Goal: Task Accomplishment & Management: Use online tool/utility

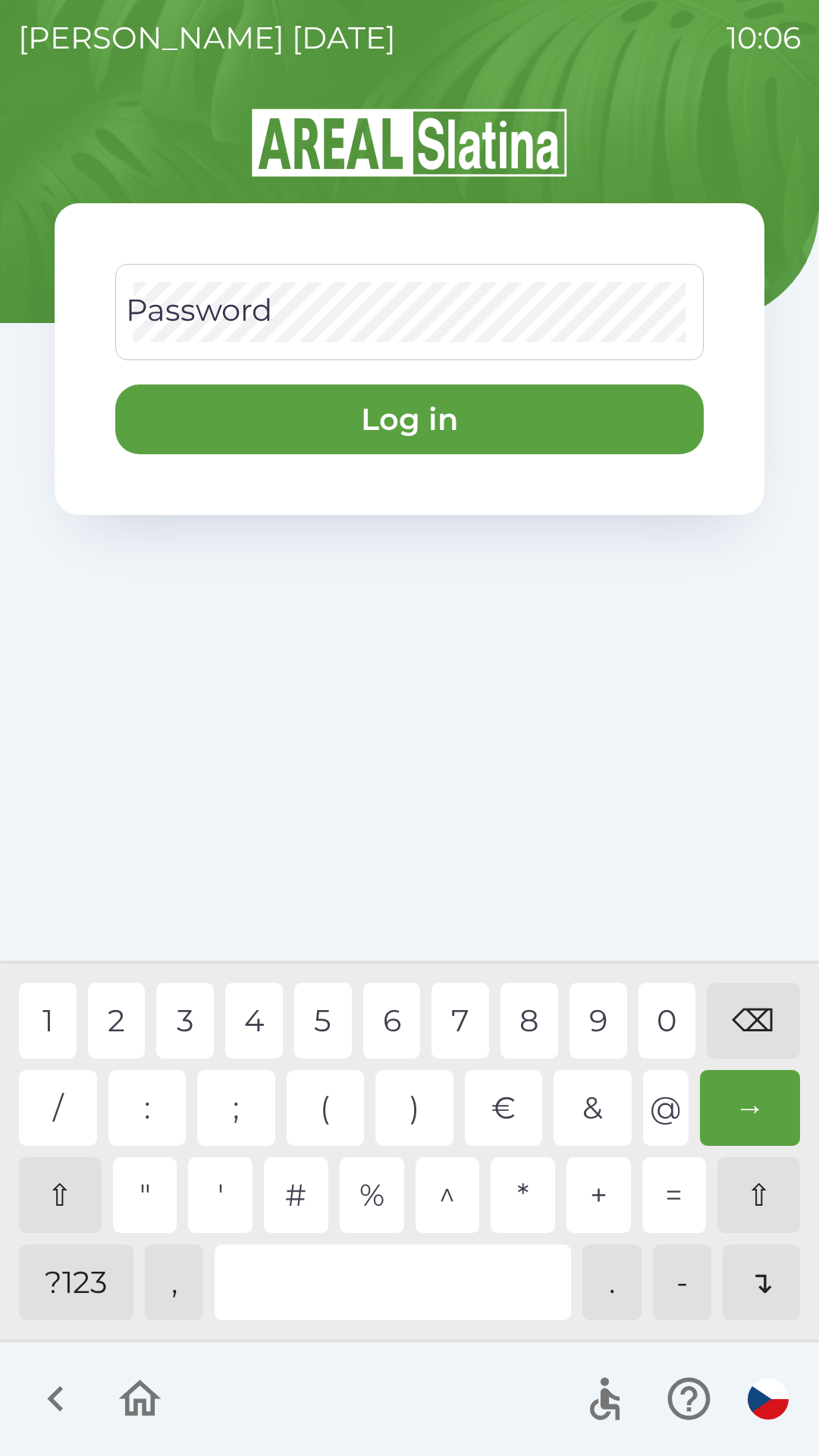
click at [15, 1020] on div "1 2 3 4 5 6 7 8 9 0 ⌫ / : ; ( ) € & @ → ⇧ " ' # % ^ * + = ⇧ ?123 , . - ↴" at bounding box center [409, 1151] width 811 height 368
click at [60, 1036] on div "1" at bounding box center [48, 1020] width 58 height 76
click at [118, 1032] on div "2" at bounding box center [117, 1020] width 58 height 76
click at [188, 1022] on div "3" at bounding box center [185, 1020] width 58 height 76
click at [395, 1012] on div "6" at bounding box center [392, 1020] width 58 height 76
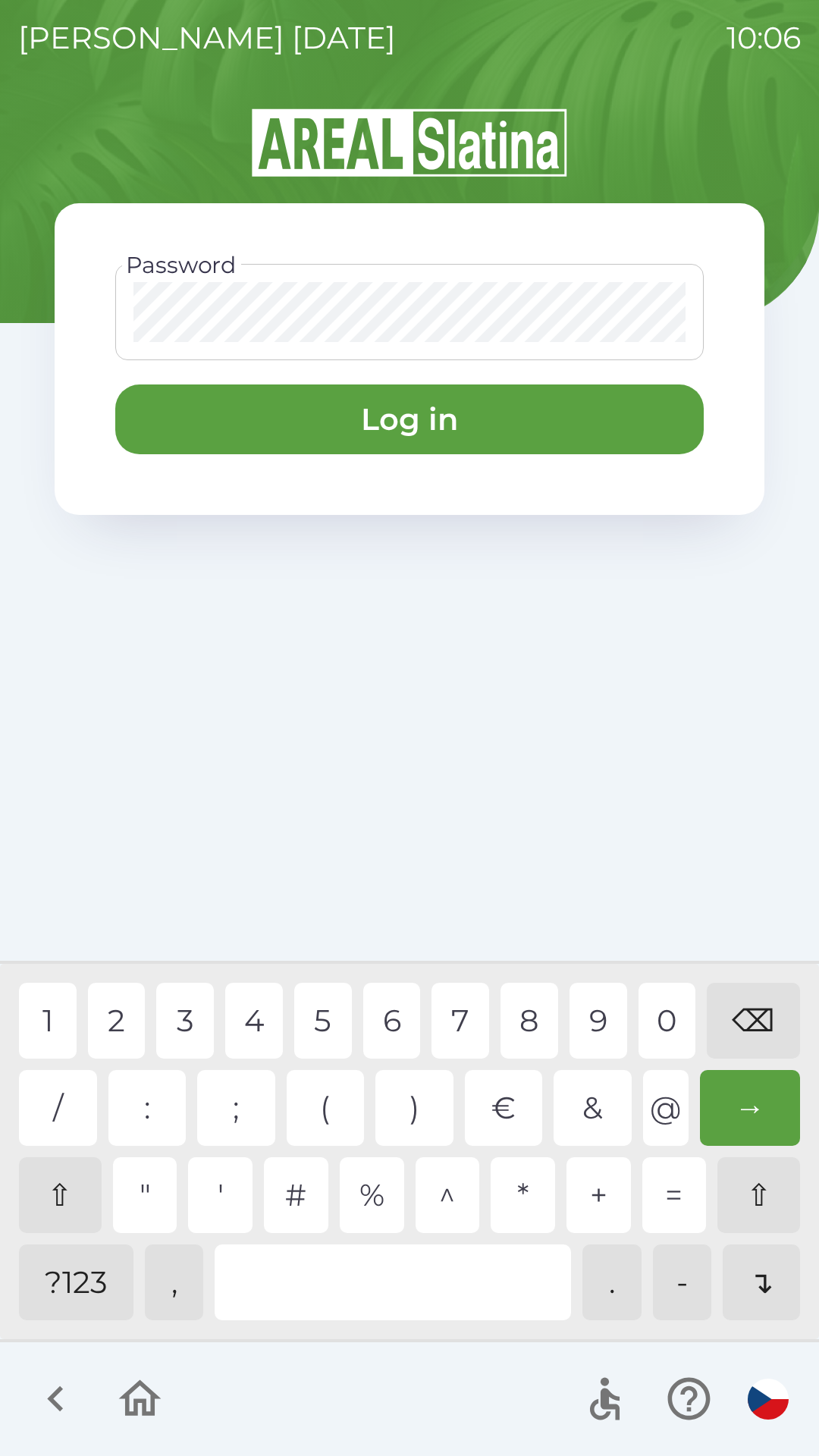
click at [473, 1020] on div "7" at bounding box center [461, 1020] width 58 height 76
click at [611, 1018] on div "9" at bounding box center [598, 1020] width 58 height 76
click at [158, 453] on button "Log in" at bounding box center [409, 419] width 589 height 70
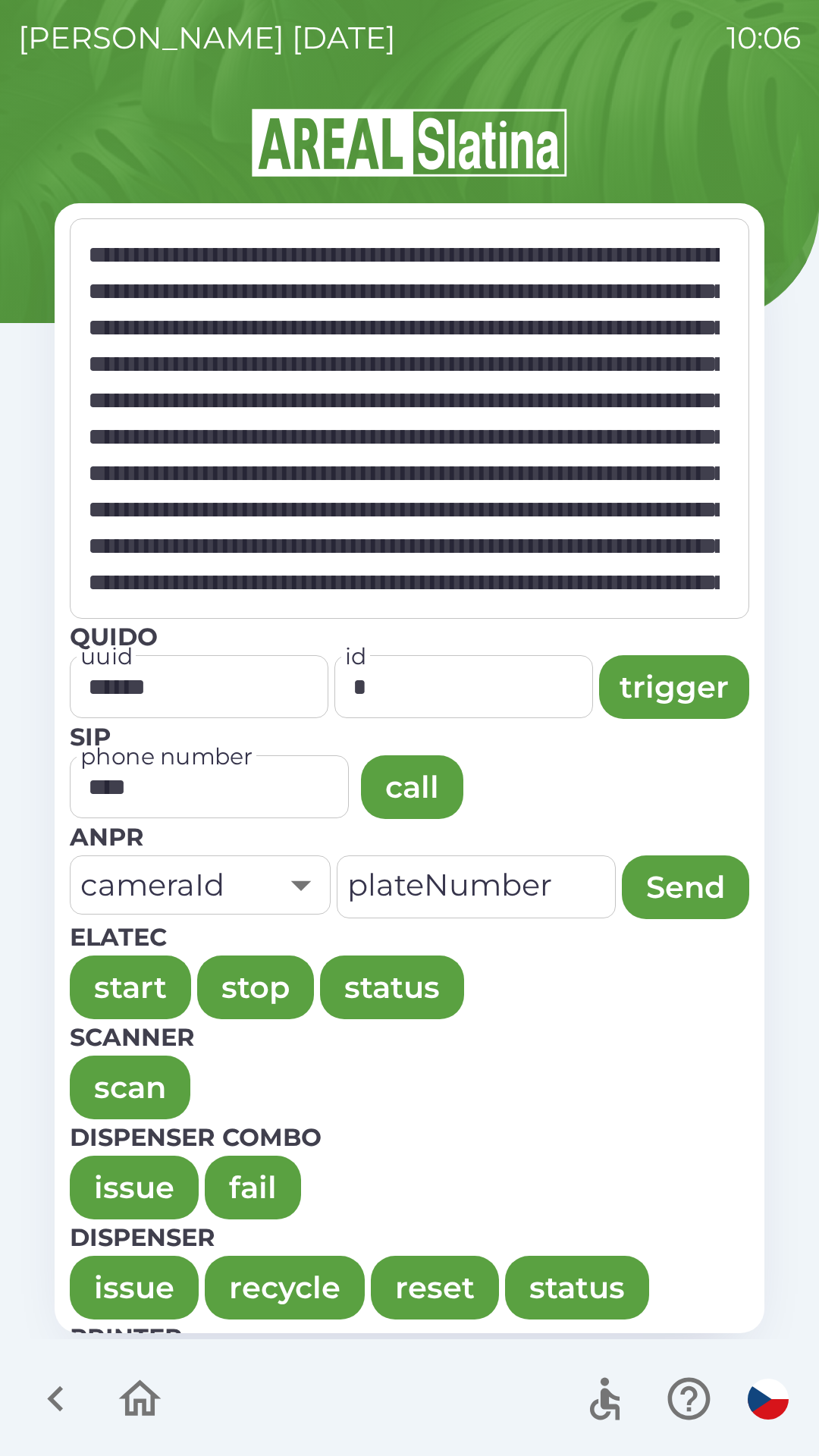
click at [77, 1273] on button "issue" at bounding box center [134, 1287] width 129 height 64
click at [117, 1180] on button "issue" at bounding box center [134, 1187] width 129 height 64
click at [89, 1273] on button "issue" at bounding box center [134, 1287] width 129 height 64
click at [110, 1158] on button "issue" at bounding box center [134, 1187] width 129 height 64
type textarea "**********"
